Goal: Information Seeking & Learning: Compare options

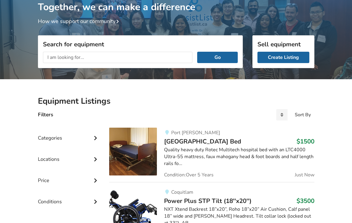
scroll to position [45, 0]
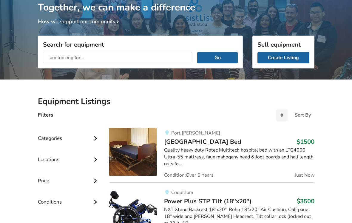
click at [52, 59] on input "text" at bounding box center [118, 57] width 150 height 11
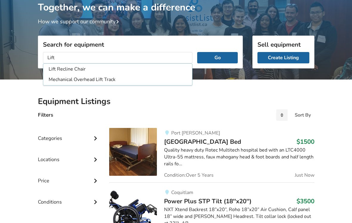
click at [74, 71] on li "Lift Recline Chair" at bounding box center [117, 69] width 147 height 10
type input "Lift Recline Chair"
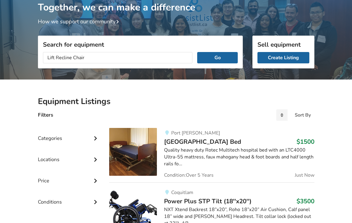
click at [218, 58] on button "Go" at bounding box center [217, 57] width 40 height 11
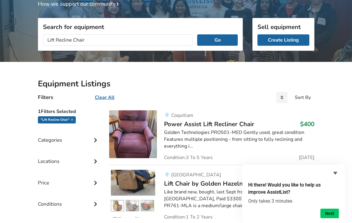
scroll to position [64, 0]
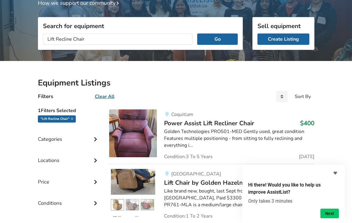
click at [208, 124] on span "Power Assist Lift Recliner Chair" at bounding box center [209, 123] width 90 height 8
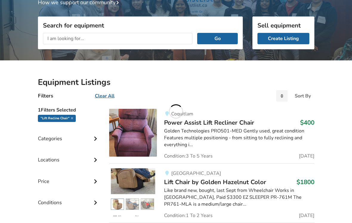
click at [51, 39] on input "text" at bounding box center [118, 38] width 150 height 11
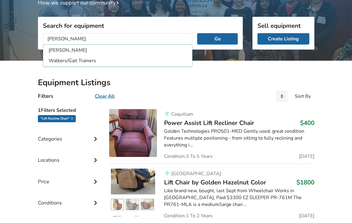
type input "[PERSON_NAME]"
click at [217, 38] on button "Go" at bounding box center [217, 38] width 40 height 11
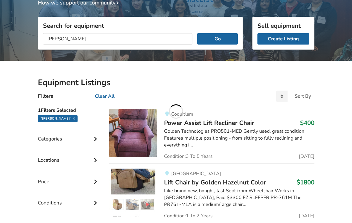
click at [219, 38] on button "Go" at bounding box center [217, 38] width 40 height 11
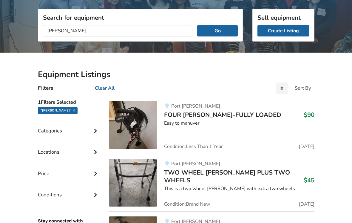
scroll to position [72, 0]
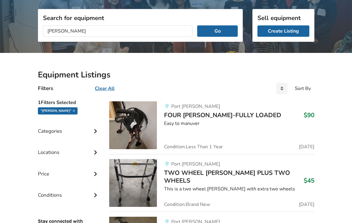
click at [220, 114] on span "FOUR [PERSON_NAME]-FULLY LOADED" at bounding box center [222, 115] width 117 height 8
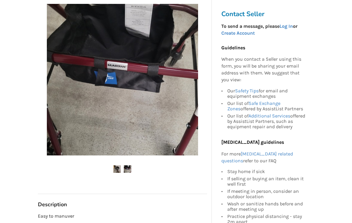
scroll to position [129, 0]
click at [129, 168] on img at bounding box center [127, 168] width 7 height 7
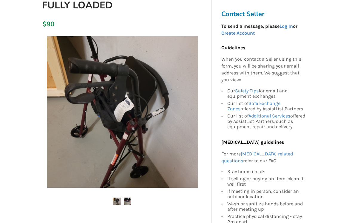
scroll to position [97, 0]
click at [117, 198] on link at bounding box center [116, 201] width 7 height 7
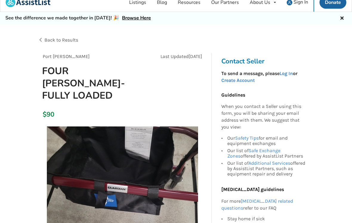
scroll to position [0, 0]
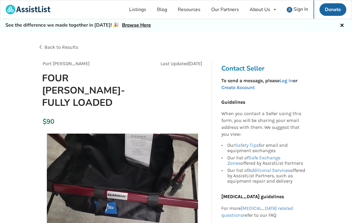
click at [61, 50] on div "Back to Results" at bounding box center [107, 47] width 138 height 17
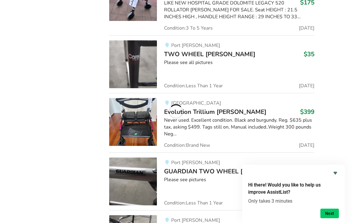
scroll to position [551, 0]
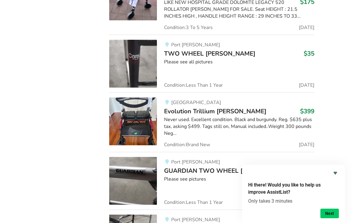
click at [141, 119] on img at bounding box center [133, 121] width 48 height 48
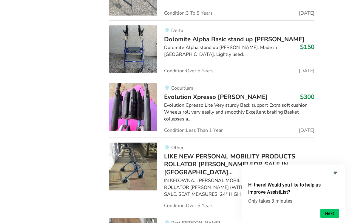
scroll to position [1277, 0]
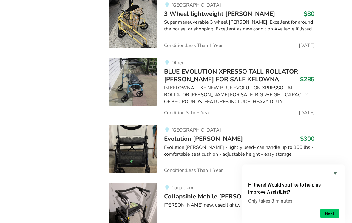
scroll to position [1730, 0]
click at [211, 144] on div "Evolution [PERSON_NAME] - lightly used- can handle up to 300 lbs - comfortable …" at bounding box center [239, 151] width 150 height 14
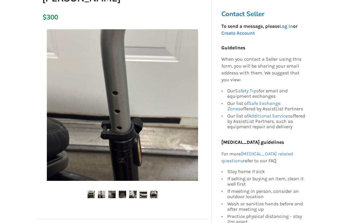
scroll to position [92, 0]
click at [102, 190] on img at bounding box center [101, 193] width 7 height 7
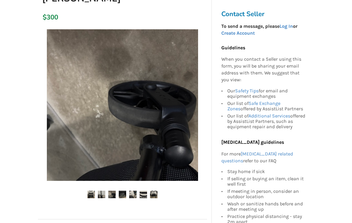
click at [113, 190] on img at bounding box center [111, 193] width 7 height 7
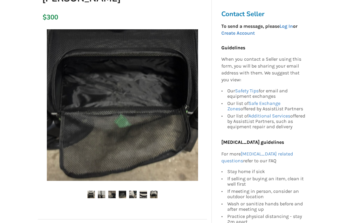
click at [123, 190] on img at bounding box center [122, 193] width 7 height 7
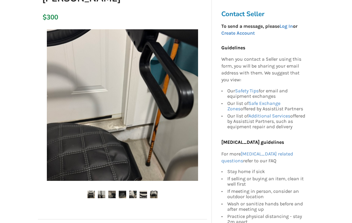
click at [134, 190] on img at bounding box center [132, 193] width 7 height 7
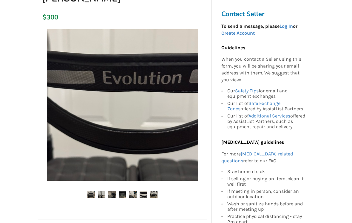
click at [136, 190] on img at bounding box center [132, 193] width 7 height 7
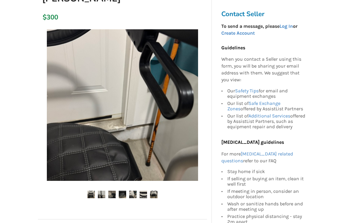
click at [157, 190] on img at bounding box center [153, 193] width 7 height 7
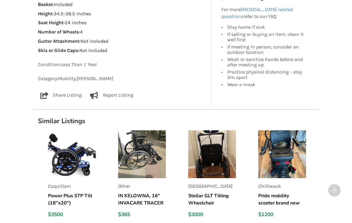
scroll to position [379, 0]
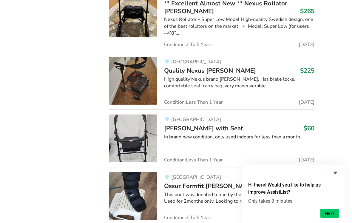
scroll to position [2759, 0]
click at [137, 114] on img at bounding box center [133, 138] width 48 height 48
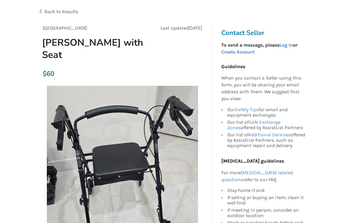
scroll to position [32, 0]
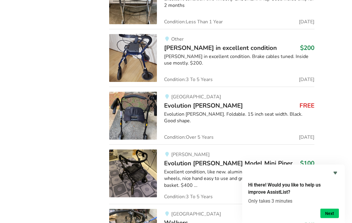
scroll to position [4397, 0]
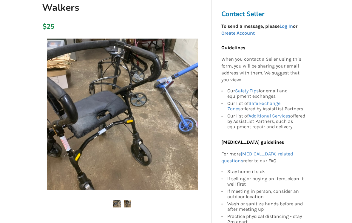
scroll to position [79, 0]
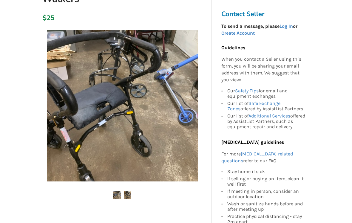
click at [134, 192] on ul at bounding box center [122, 195] width 169 height 8
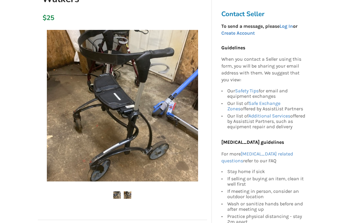
click at [127, 194] on img at bounding box center [127, 194] width 7 height 7
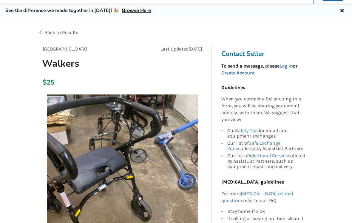
scroll to position [0, 0]
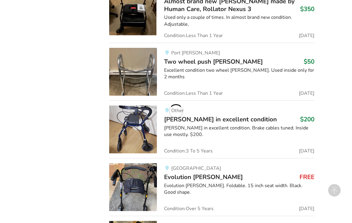
scroll to position [631, 0]
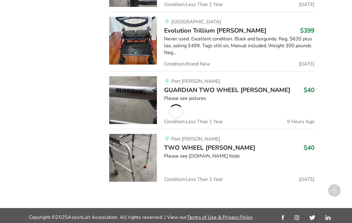
click at [189, 101] on div "Port [PERSON_NAME] GUARDIAN TWO WHEEL [PERSON_NAME] $40 Please see pictures Con…" at bounding box center [235, 100] width 157 height 48
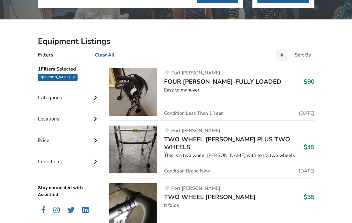
scroll to position [105, 0]
click at [134, 93] on img at bounding box center [133, 92] width 48 height 48
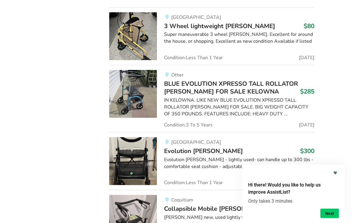
scroll to position [1718, 0]
click at [124, 137] on img at bounding box center [133, 161] width 48 height 48
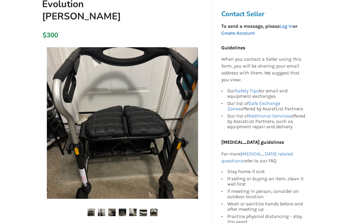
scroll to position [74, 0]
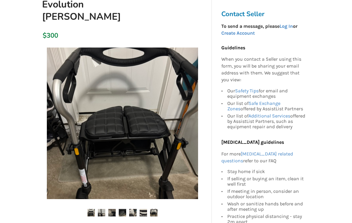
click at [136, 209] on img at bounding box center [132, 212] width 7 height 7
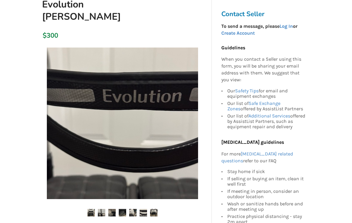
click at [145, 209] on img at bounding box center [143, 212] width 7 height 7
click at [160, 209] on ul at bounding box center [122, 213] width 169 height 8
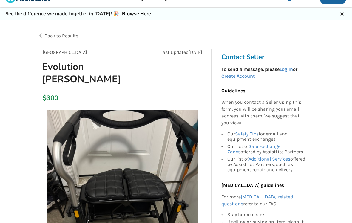
scroll to position [0, 0]
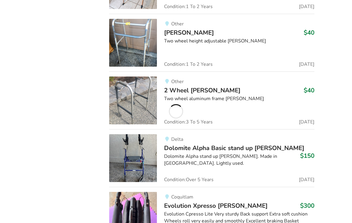
scroll to position [1199, 0]
